Goal: Task Accomplishment & Management: Manage account settings

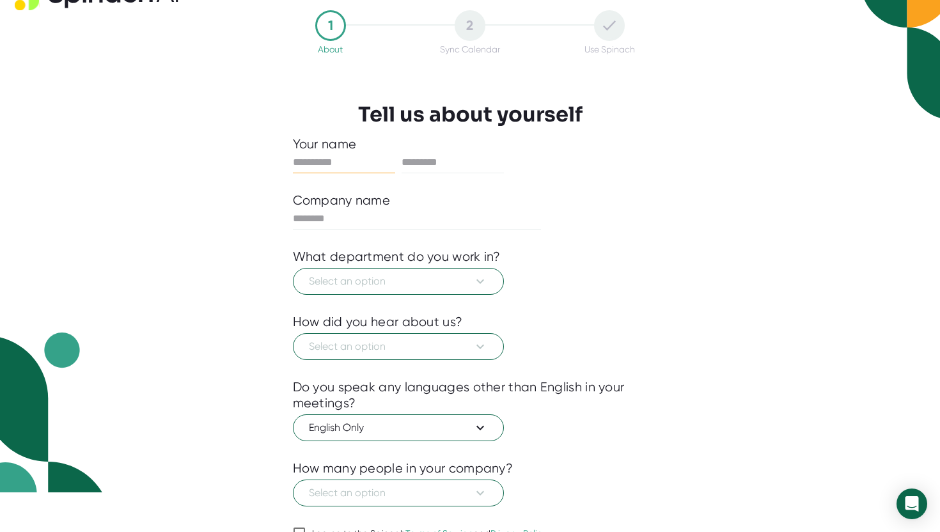
scroll to position [34, 0]
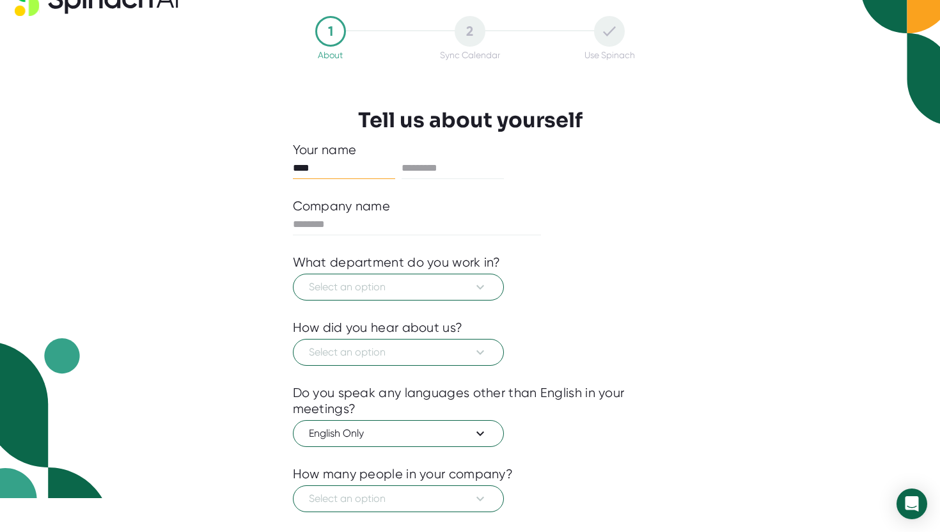
type input "****"
type input "******"
type input "****"
click at [432, 294] on span "Select an option" at bounding box center [398, 286] width 179 height 15
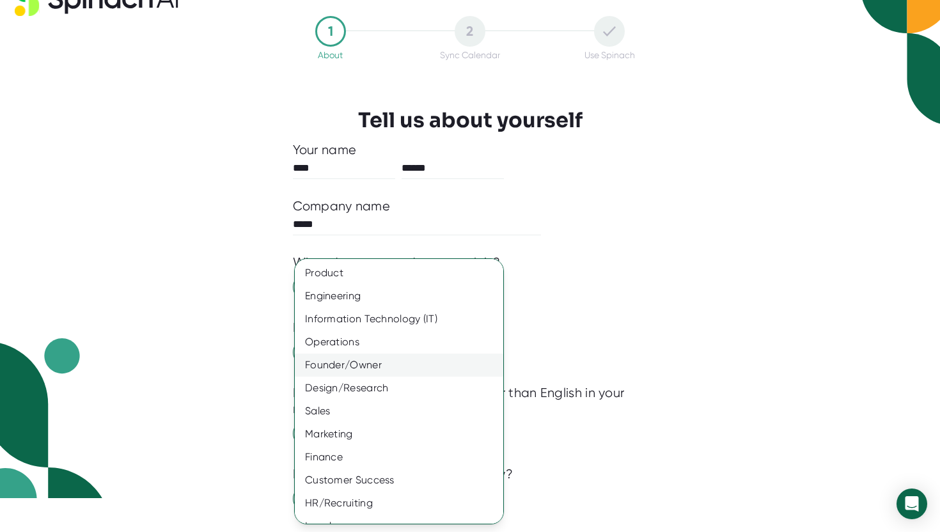
click at [409, 367] on div "Founder/Owner" at bounding box center [399, 365] width 208 height 23
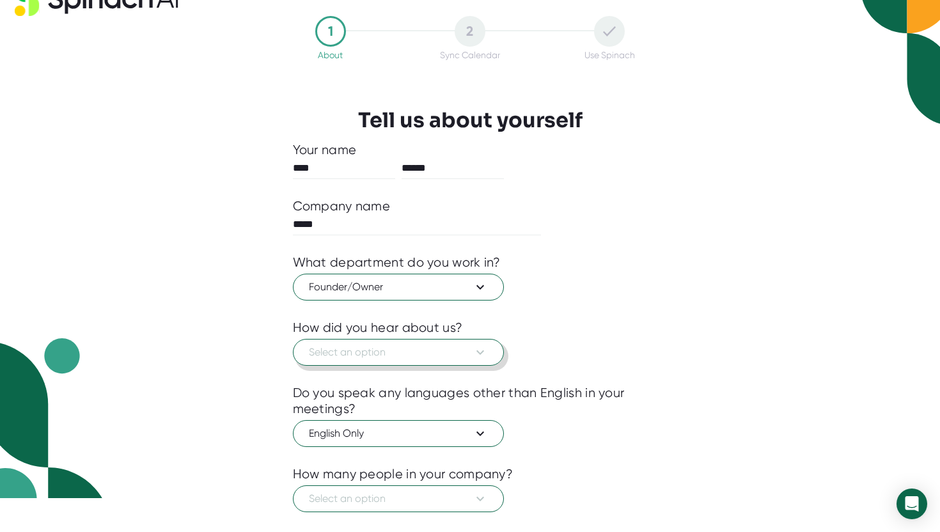
click at [405, 355] on span "Select an option" at bounding box center [398, 352] width 179 height 15
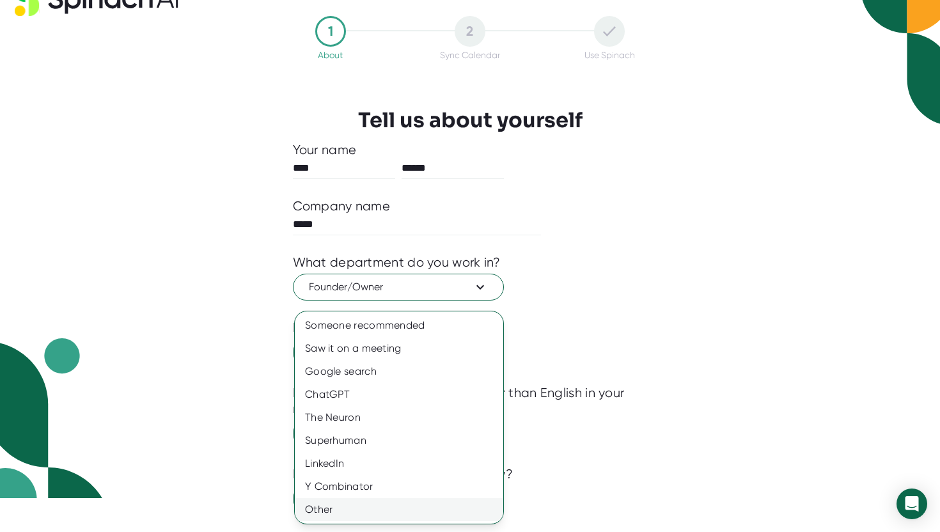
click at [394, 501] on div "Other" at bounding box center [399, 509] width 208 height 23
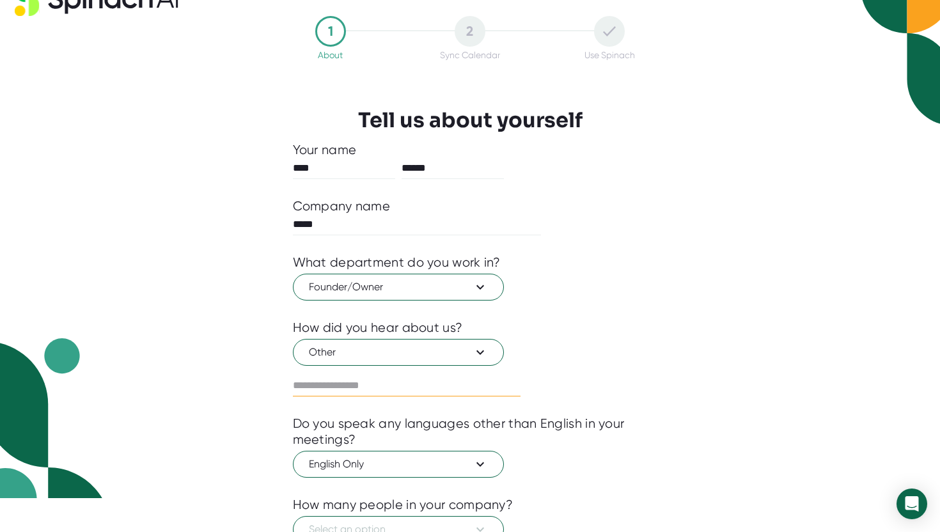
click at [385, 389] on input "text" at bounding box center [407, 385] width 228 height 20
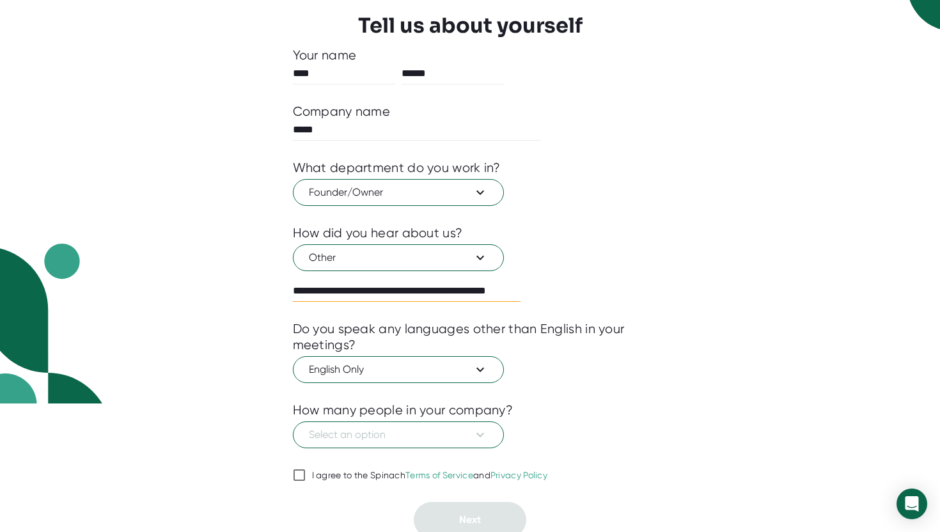
scroll to position [135, 0]
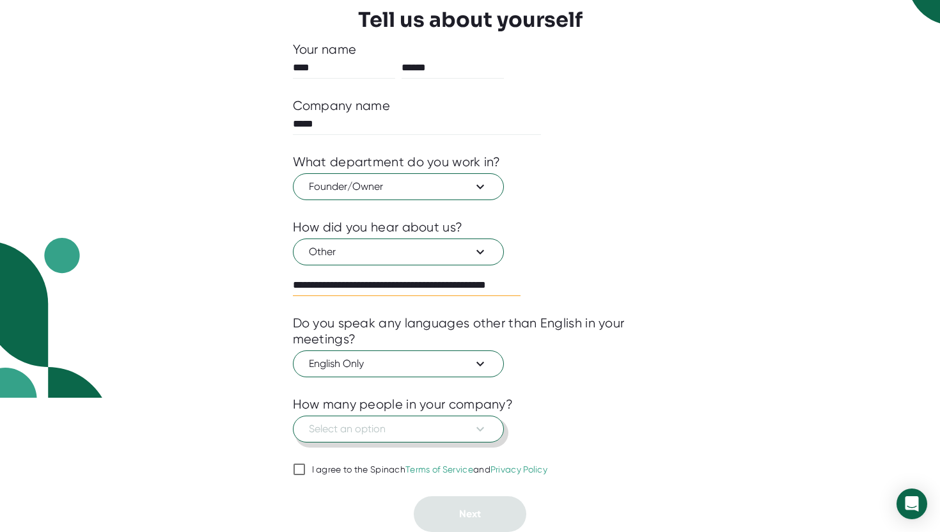
type input "**********"
click at [417, 432] on span "Select an option" at bounding box center [398, 428] width 179 height 15
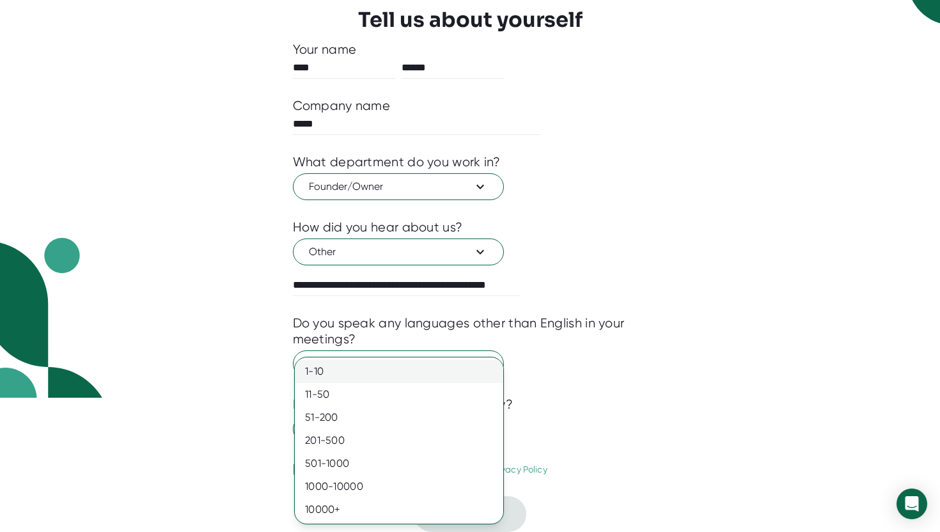
drag, startPoint x: 407, startPoint y: 383, endPoint x: 402, endPoint y: 370, distance: 13.8
click at [402, 370] on div "1-10 11-50 [PHONE_NUMBER] [PHONE_NUMBER] 10000+" at bounding box center [399, 440] width 208 height 161
click at [402, 370] on div "1-10" at bounding box center [399, 371] width 208 height 23
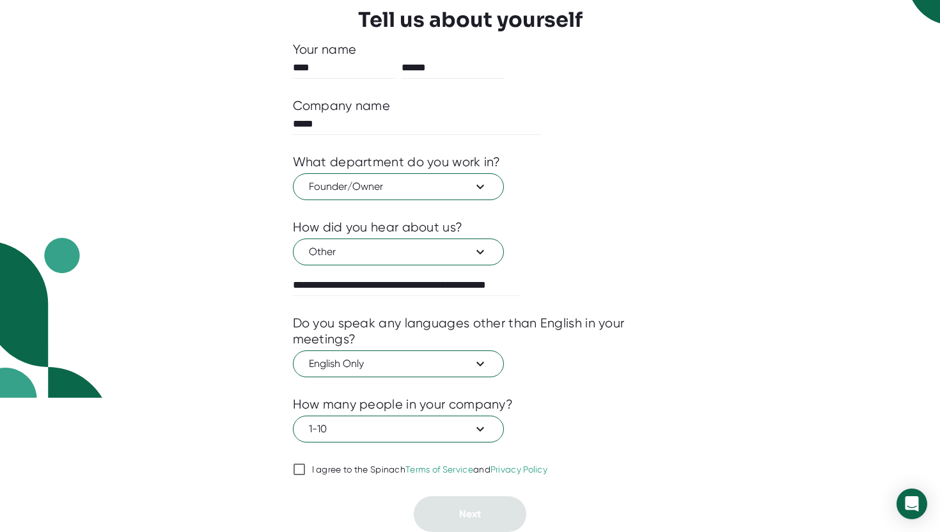
click at [358, 470] on div "I agree to the Spinach Terms of Service and Privacy Policy" at bounding box center [430, 470] width 236 height 12
click at [306, 470] on input "I agree to the Spinach Terms of Service and Privacy Policy" at bounding box center [299, 469] width 13 height 15
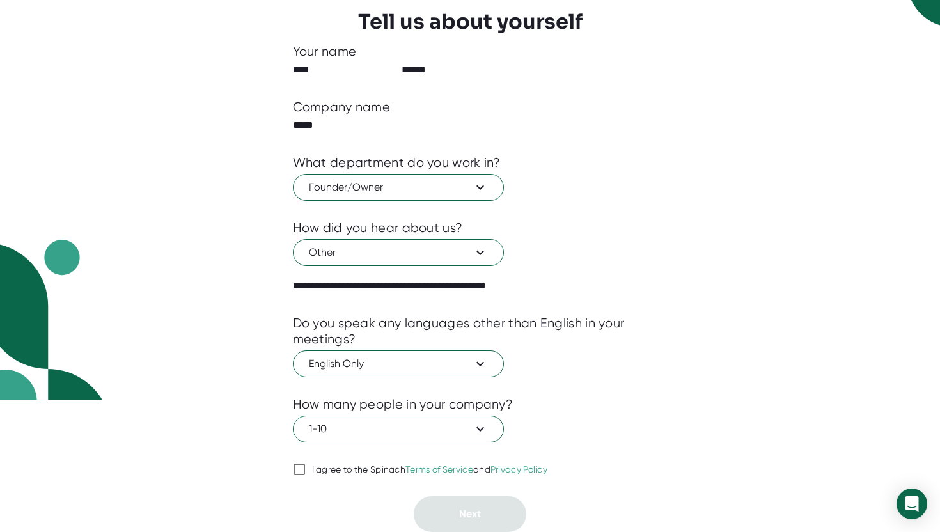
checkbox input "true"
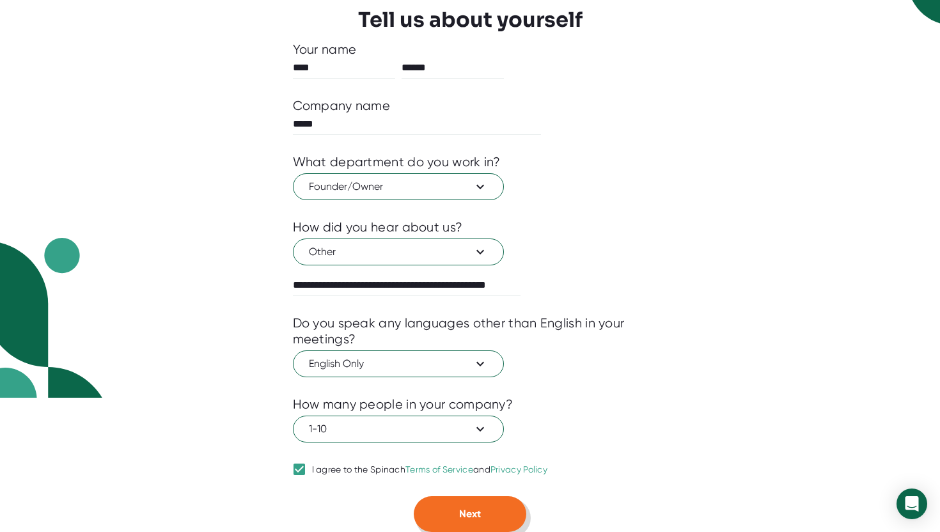
click at [477, 531] on button "Next" at bounding box center [470, 514] width 113 height 36
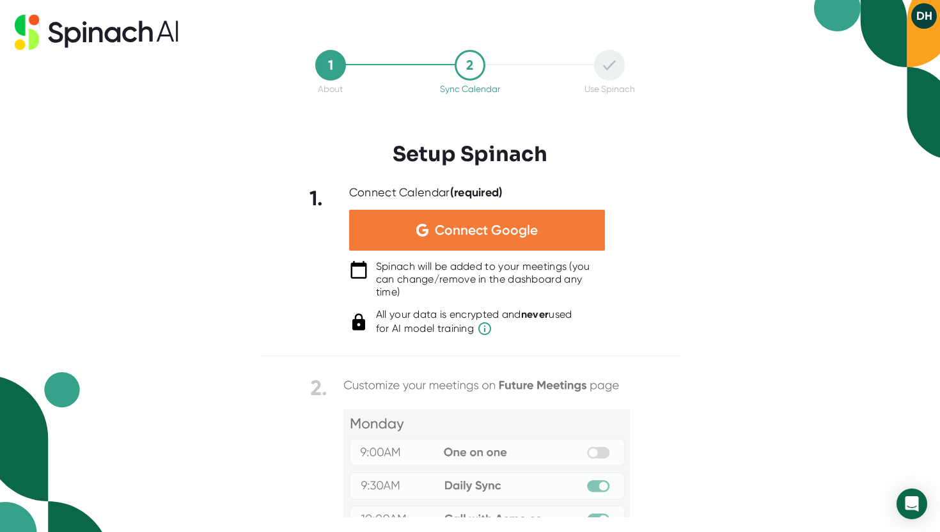
click at [421, 229] on img at bounding box center [422, 230] width 12 height 13
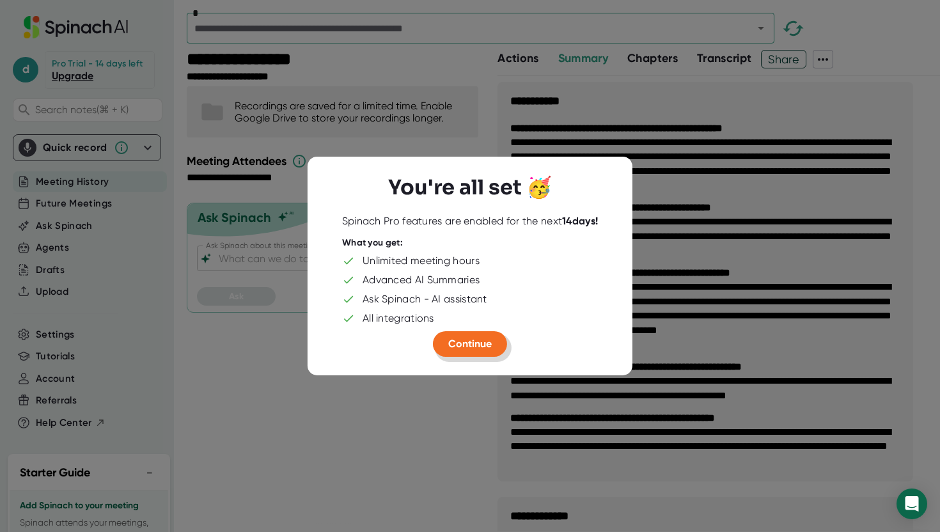
click at [467, 346] on span "Continue" at bounding box center [469, 344] width 43 height 12
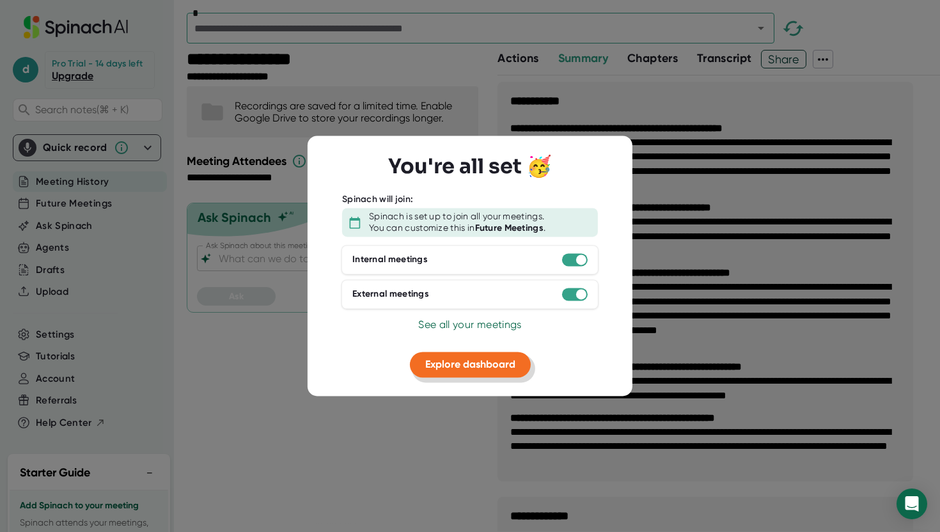
click at [469, 368] on span "Explore dashboard" at bounding box center [470, 364] width 90 height 12
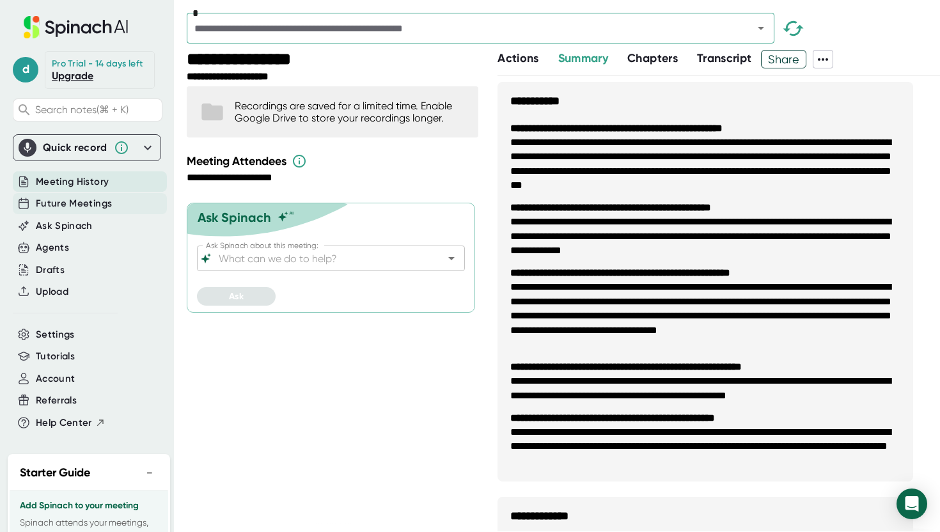
click at [116, 203] on div "Future Meetings" at bounding box center [90, 203] width 154 height 21
